Goal: Task Accomplishment & Management: Use online tool/utility

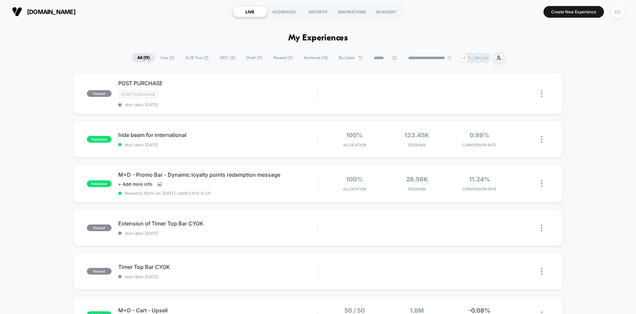
click at [617, 11] on div "KS" at bounding box center [617, 11] width 13 height 13
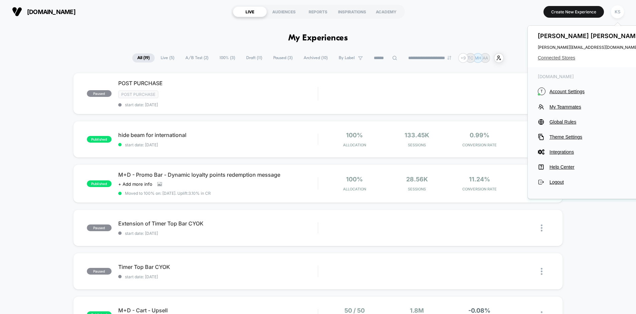
click at [557, 56] on span "Connected Stores" at bounding box center [590, 57] width 105 height 5
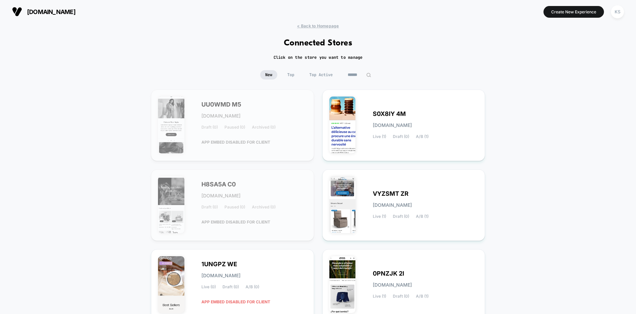
click at [360, 74] on input at bounding box center [359, 74] width 33 height 9
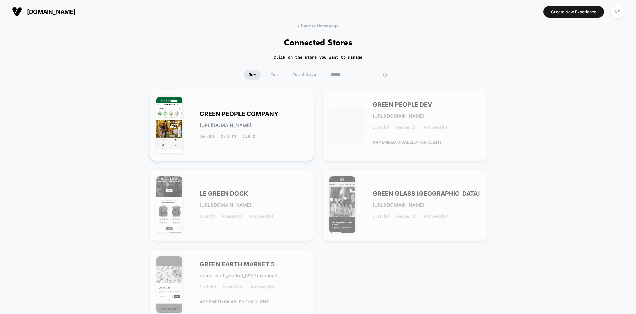
type input "*****"
click at [238, 116] on span "GREEN PEOPLE COMPANY" at bounding box center [239, 114] width 78 height 5
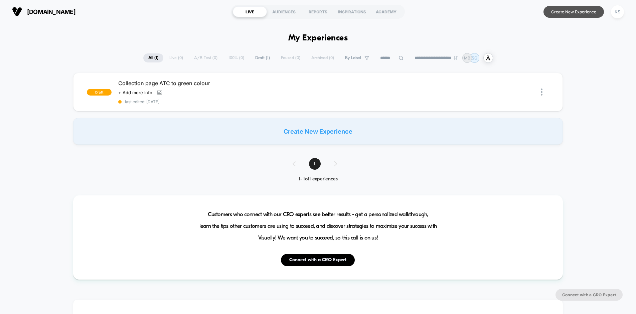
click at [573, 14] on button "Create New Experience" at bounding box center [573, 12] width 60 height 12
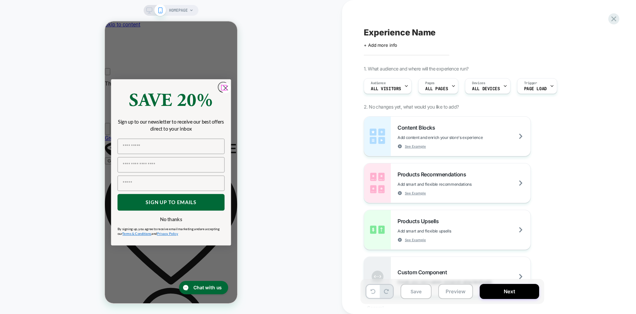
click at [223, 87] on icon "Close dialog" at bounding box center [225, 88] width 4 height 4
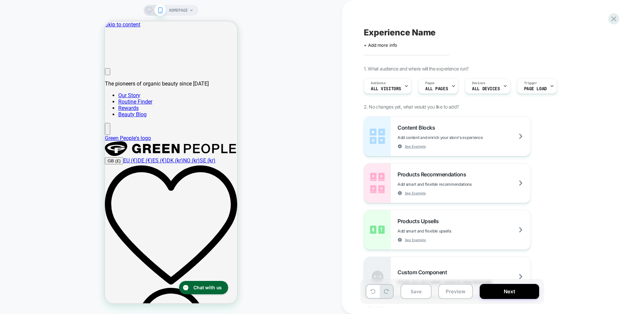
click at [178, 12] on span "HOMEPAGE" at bounding box center [178, 10] width 19 height 11
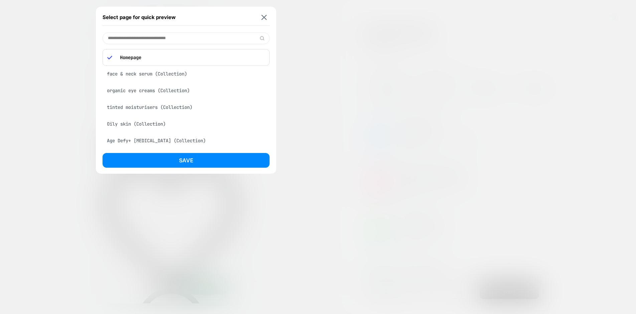
click at [151, 72] on div "face & neck serum (Collection)" at bounding box center [185, 73] width 167 height 13
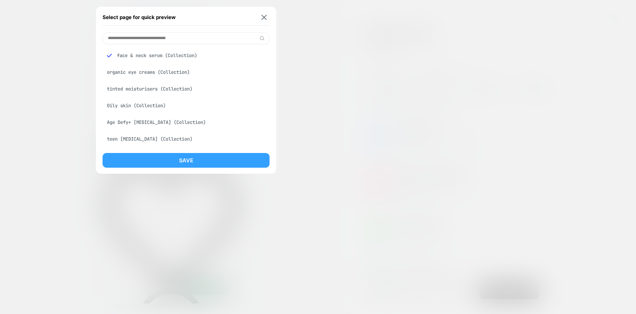
click at [168, 157] on button "Save" at bounding box center [185, 160] width 167 height 15
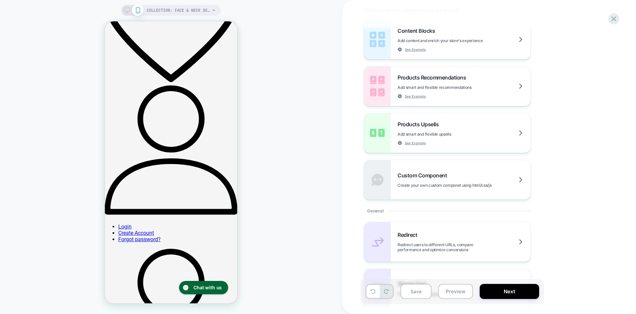
scroll to position [140, 0]
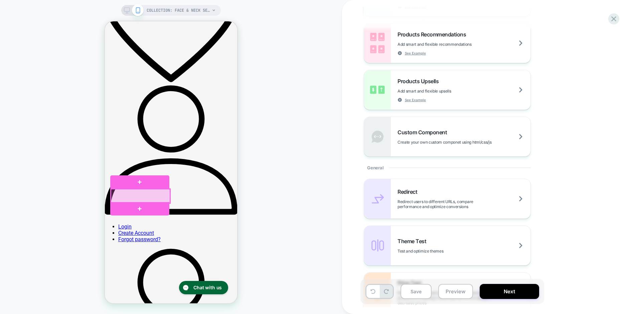
click at [153, 196] on div at bounding box center [140, 196] width 59 height 14
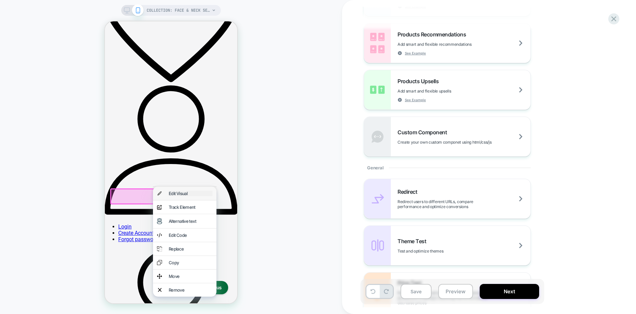
click at [169, 191] on div "Edit Visual" at bounding box center [191, 193] width 44 height 5
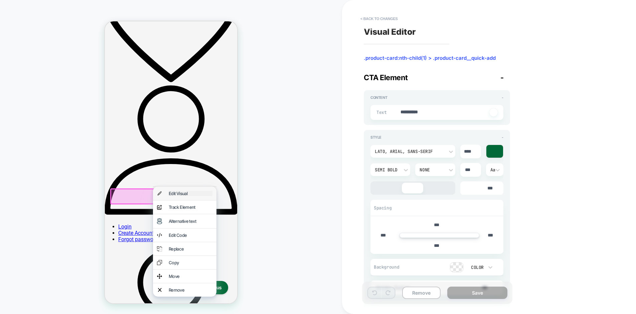
type textarea "*"
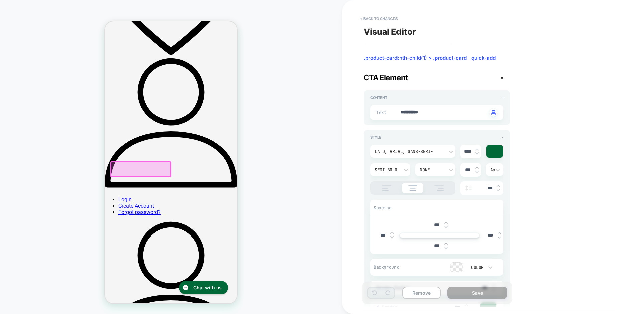
scroll to position [235, 0]
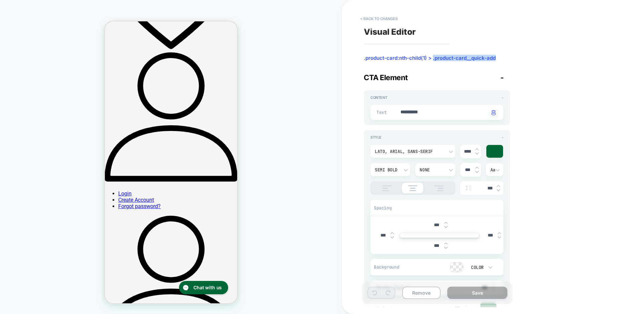
drag, startPoint x: 433, startPoint y: 59, endPoint x: 498, endPoint y: 55, distance: 65.6
click at [498, 55] on span ".product-card:nth-child(1) > .product-card__quick-add" at bounding box center [437, 58] width 146 height 7
copy span ".product-card__quick-add"
click at [526, 59] on div "**********" at bounding box center [485, 157] width 250 height 300
click at [396, 19] on button "< Back to changes" at bounding box center [379, 18] width 44 height 11
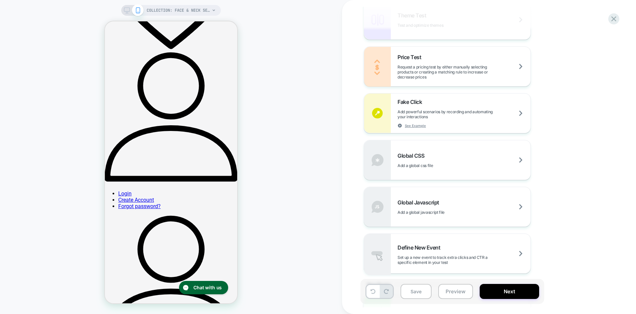
scroll to position [412, 0]
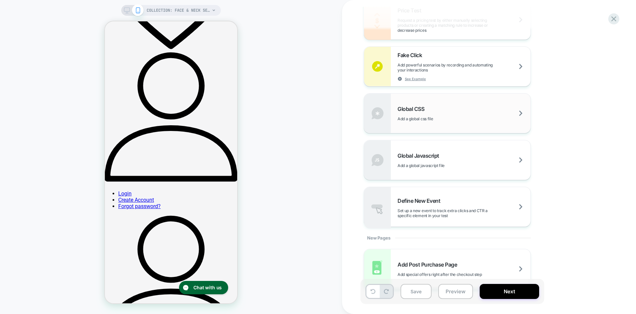
click at [427, 113] on div "Global CSS Add a global css file" at bounding box center [463, 113] width 133 height 16
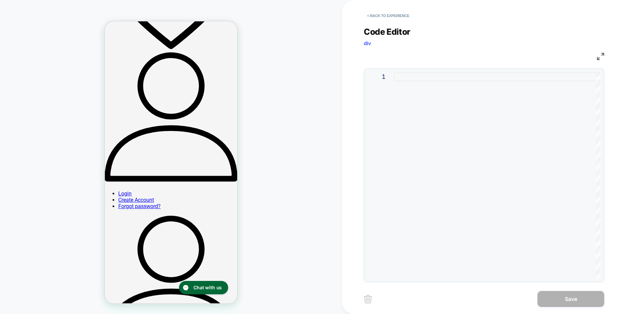
click at [404, 78] on div at bounding box center [497, 175] width 206 height 206
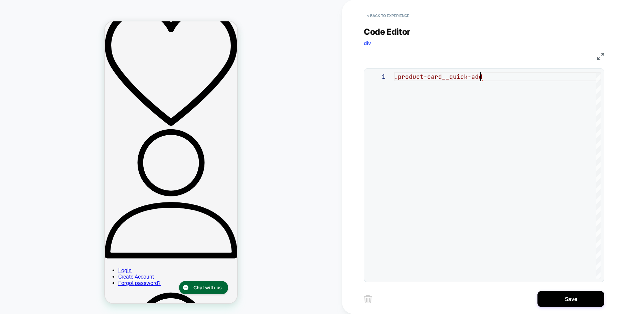
scroll to position [136, 0]
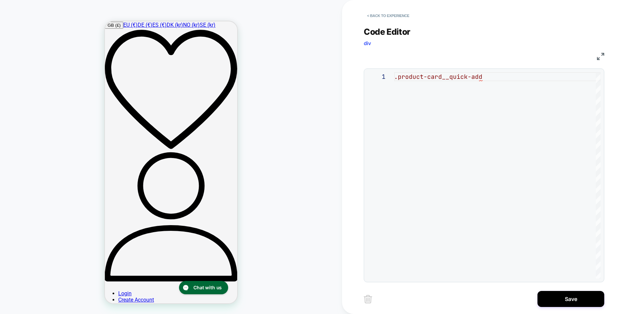
type textarea "**********"
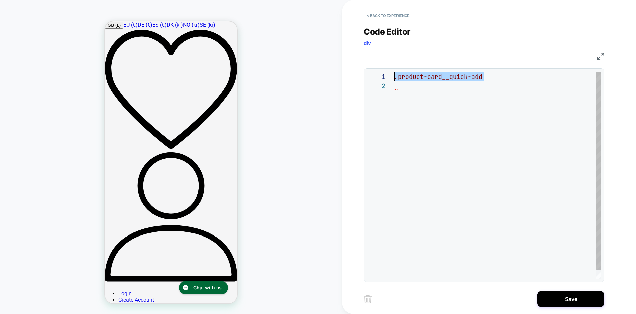
drag, startPoint x: 400, startPoint y: 86, endPoint x: 387, endPoint y: 69, distance: 21.7
click at [394, 72] on div ".product-card__quick-add" at bounding box center [497, 179] width 206 height 215
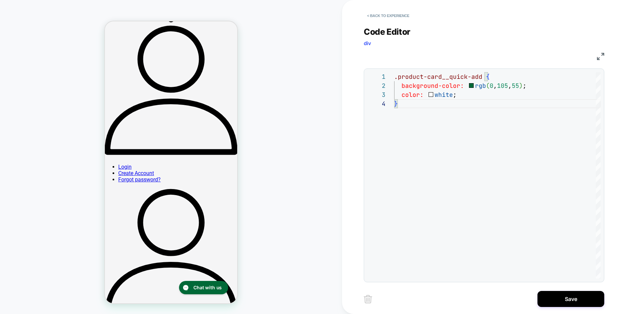
scroll to position [262, 0]
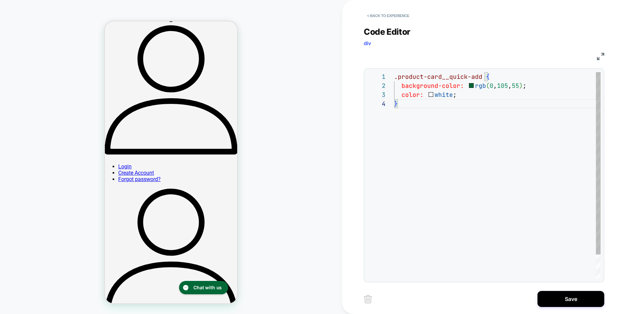
click at [401, 94] on div ".product-card__quick-add { background-color: rgb ( 0 , 105 , 55 ) ; color: whit…" at bounding box center [497, 188] width 206 height 233
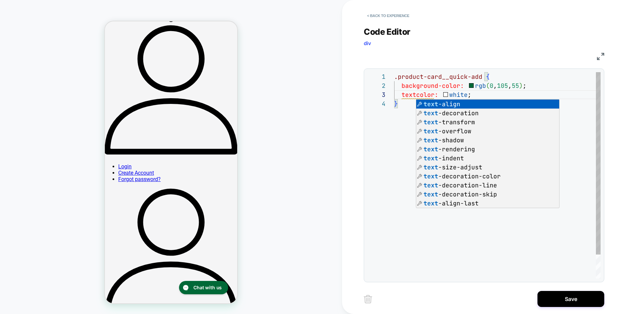
scroll to position [18, 25]
click at [394, 177] on div ".product-card__quick-add { background-color: rgb ( 0 , 105 , 55 ) ; text-color:…" at bounding box center [497, 188] width 206 height 233
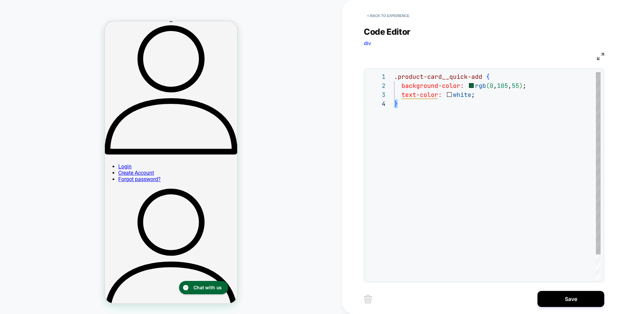
click at [410, 95] on div ".product-card__quick-add { background-color: rgb ( 0 , 105 , 55 ) ; text-color:…" at bounding box center [497, 188] width 206 height 233
drag, startPoint x: 420, startPoint y: 95, endPoint x: 395, endPoint y: 98, distance: 25.2
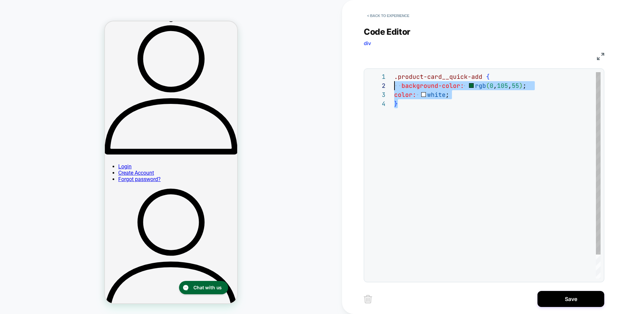
scroll to position [0, 0]
drag, startPoint x: 395, startPoint y: 120, endPoint x: 372, endPoint y: 75, distance: 50.0
click at [394, 75] on div ".product-card__quick-add { background-color: rgb ( 0 , 105 , 55 ) ; color: whit…" at bounding box center [497, 188] width 206 height 233
click at [397, 129] on div ".product-card__quick-add { background-color: rgb ( 0 , 105 , 55 ) ; color: whit…" at bounding box center [497, 188] width 206 height 233
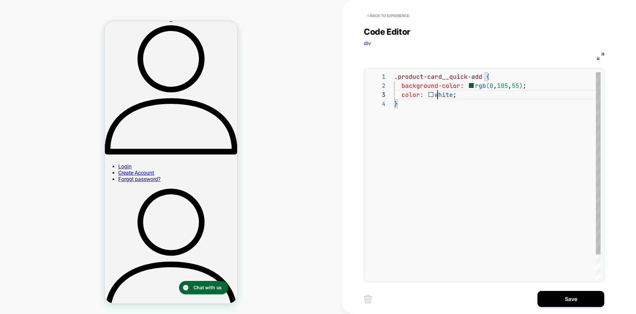
click at [438, 96] on div ".product-card__quick-add { background-color: rgb ( 0 , 105 , 55 ) ; color: whit…" at bounding box center [497, 188] width 206 height 233
click at [422, 151] on div ".product-card__quick-add { background-color: rgb ( 0 , 105 , 55 ) ; color: #fff…" at bounding box center [497, 188] width 206 height 233
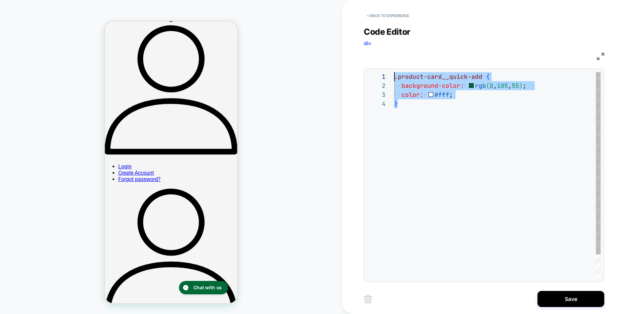
drag, startPoint x: 405, startPoint y: 104, endPoint x: 385, endPoint y: 72, distance: 38.1
click at [394, 72] on div ".product-card__quick-add { background-color: rgb ( 0 , 105 , 55 ) ; color: #fff…" at bounding box center [497, 188] width 206 height 233
type textarea "**********"
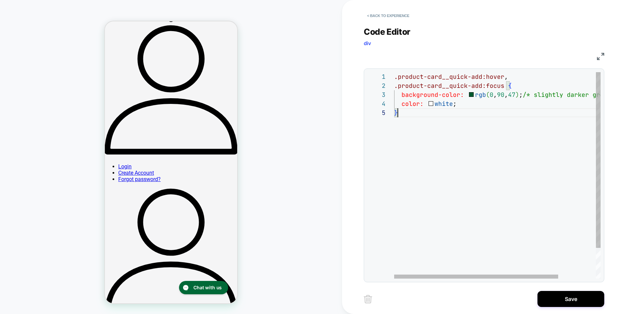
click at [408, 205] on div ".product-card__quick-add:hover , .product-card__quick-add:focus { background-co…" at bounding box center [520, 193] width 253 height 242
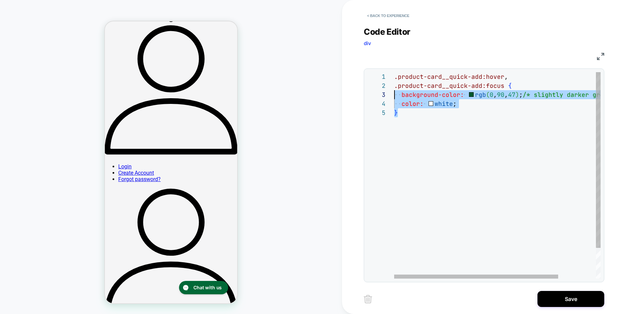
scroll to position [0, 0]
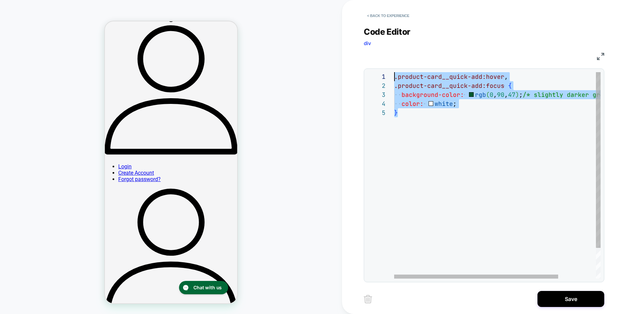
drag, startPoint x: 405, startPoint y: 115, endPoint x: 368, endPoint y: 74, distance: 54.6
click at [394, 74] on div ".product-card__quick-add:hover , .product-card__quick-add:focus { background-co…" at bounding box center [520, 193] width 253 height 242
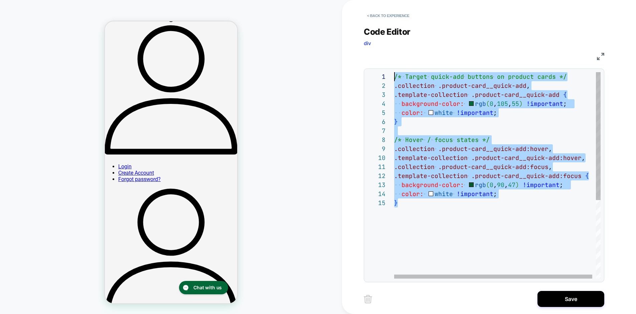
drag, startPoint x: 404, startPoint y: 208, endPoint x: 366, endPoint y: 66, distance: 147.1
click at [394, 72] on div "/* Target quick-add buttons on product cards */ .collection .product-card__quic…" at bounding box center [499, 238] width 210 height 333
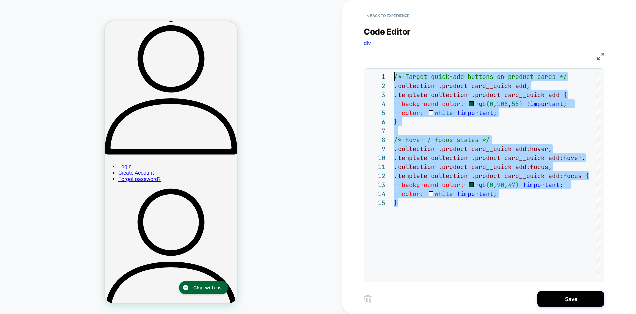
type textarea "**********"
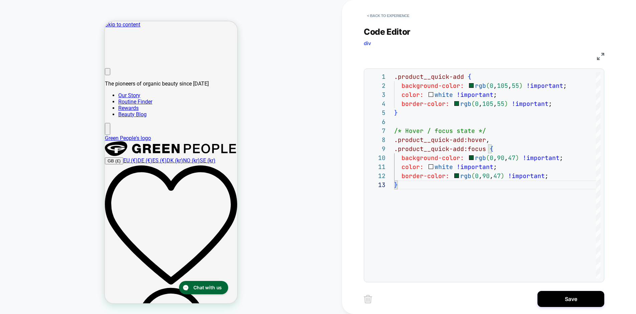
click at [368, 299] on img at bounding box center [368, 299] width 8 height 8
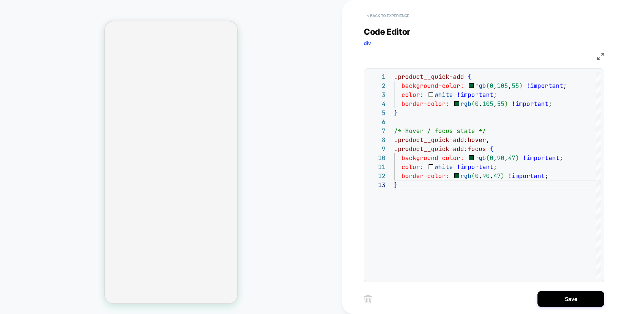
click at [388, 15] on button "< Back to experience" at bounding box center [388, 15] width 49 height 11
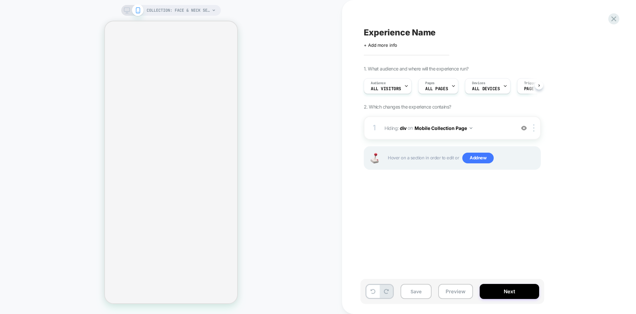
scroll to position [0, 0]
click at [534, 126] on img at bounding box center [533, 127] width 1 height 7
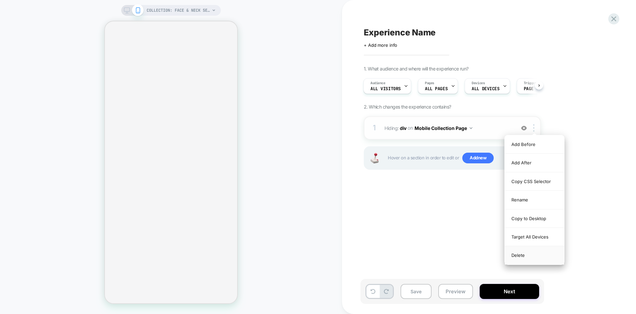
click at [519, 251] on div "Delete" at bounding box center [533, 255] width 59 height 18
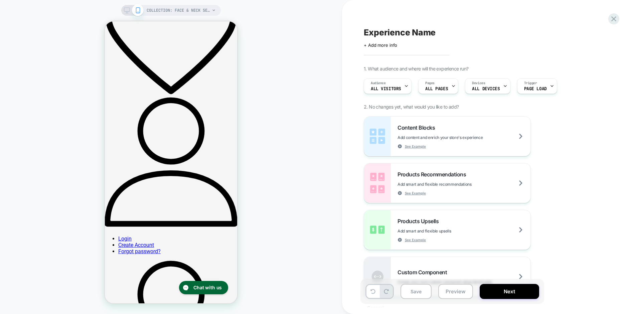
scroll to position [192, 0]
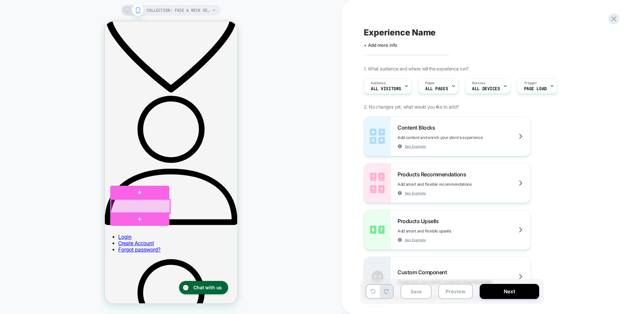
click at [153, 206] on div at bounding box center [140, 206] width 59 height 14
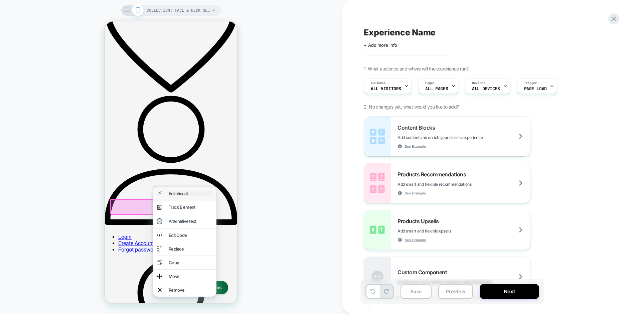
click at [174, 195] on div "Edit Visual" at bounding box center [191, 193] width 44 height 5
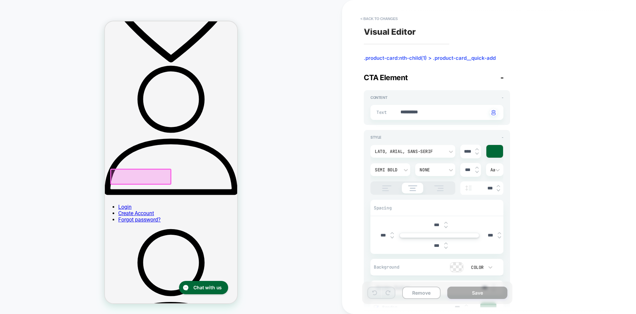
scroll to position [235, 0]
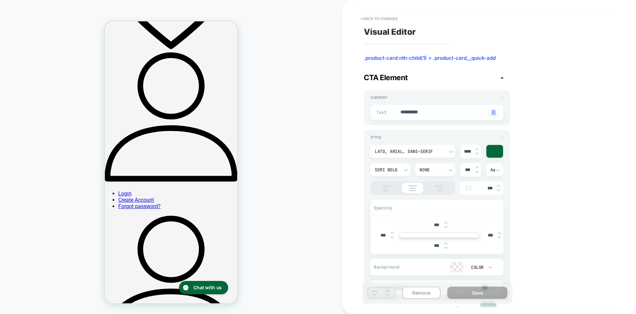
click at [413, 56] on span ".product-card:nth-child(1) > .product-card__quick-add" at bounding box center [437, 58] width 146 height 7
drag, startPoint x: 364, startPoint y: 57, endPoint x: 396, endPoint y: 57, distance: 32.1
click at [396, 57] on span ".product-card:nth-child(1) > .product-card__quick-add" at bounding box center [437, 58] width 146 height 7
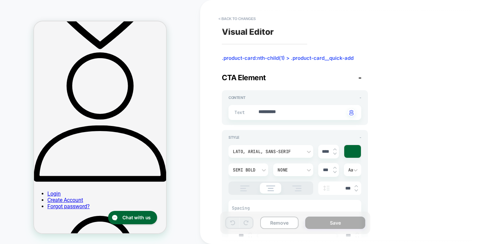
type textarea "*"
